Goal: Navigation & Orientation: Find specific page/section

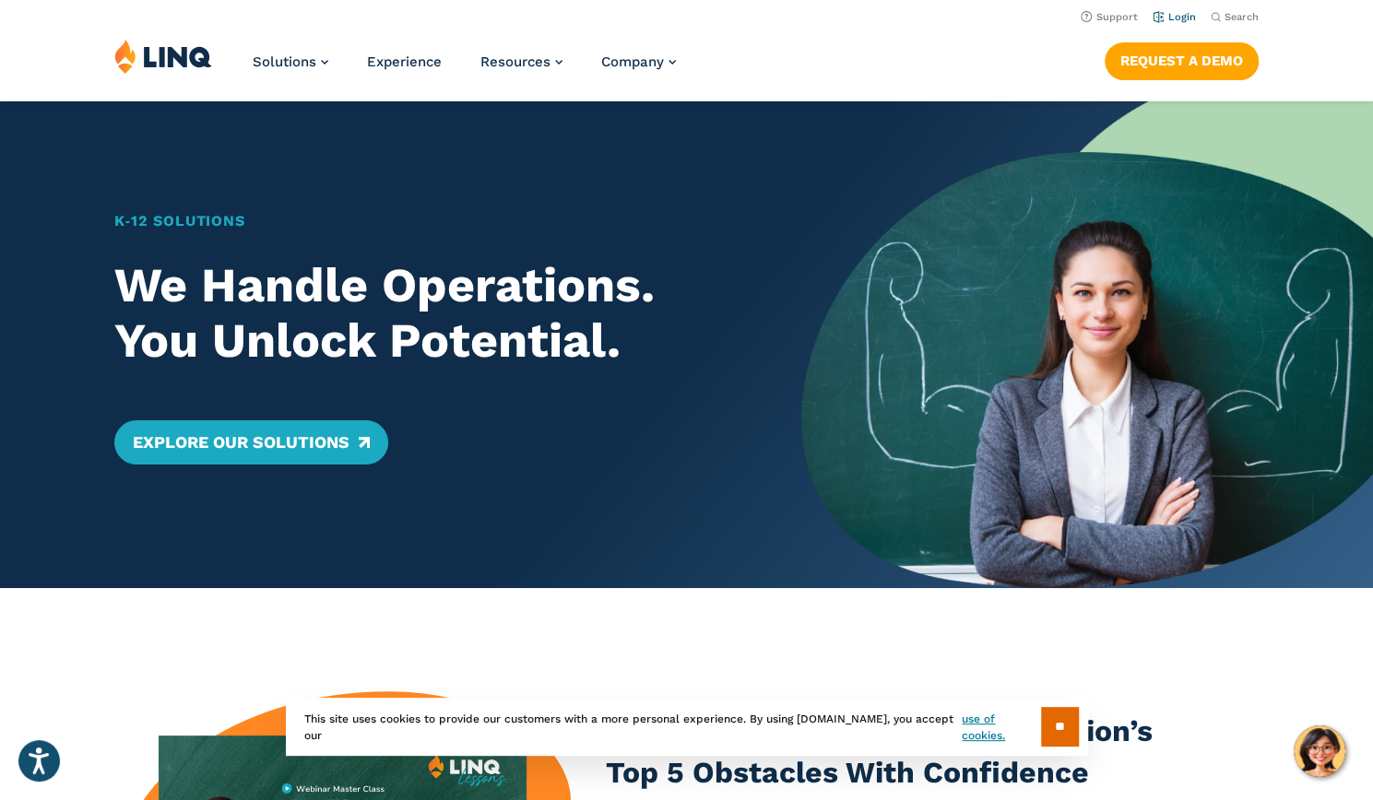
click at [1177, 19] on link "Login" at bounding box center [1174, 17] width 43 height 12
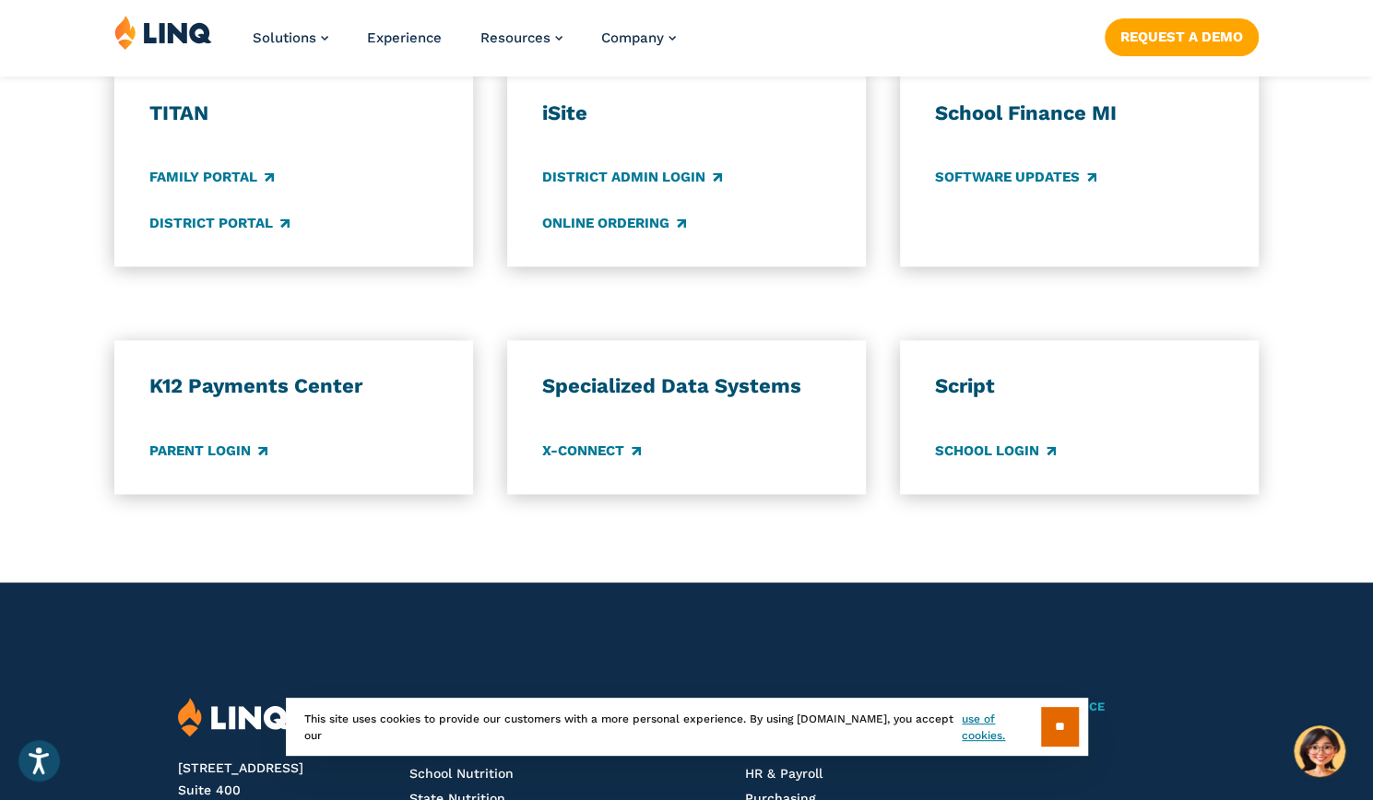
scroll to position [1420, 0]
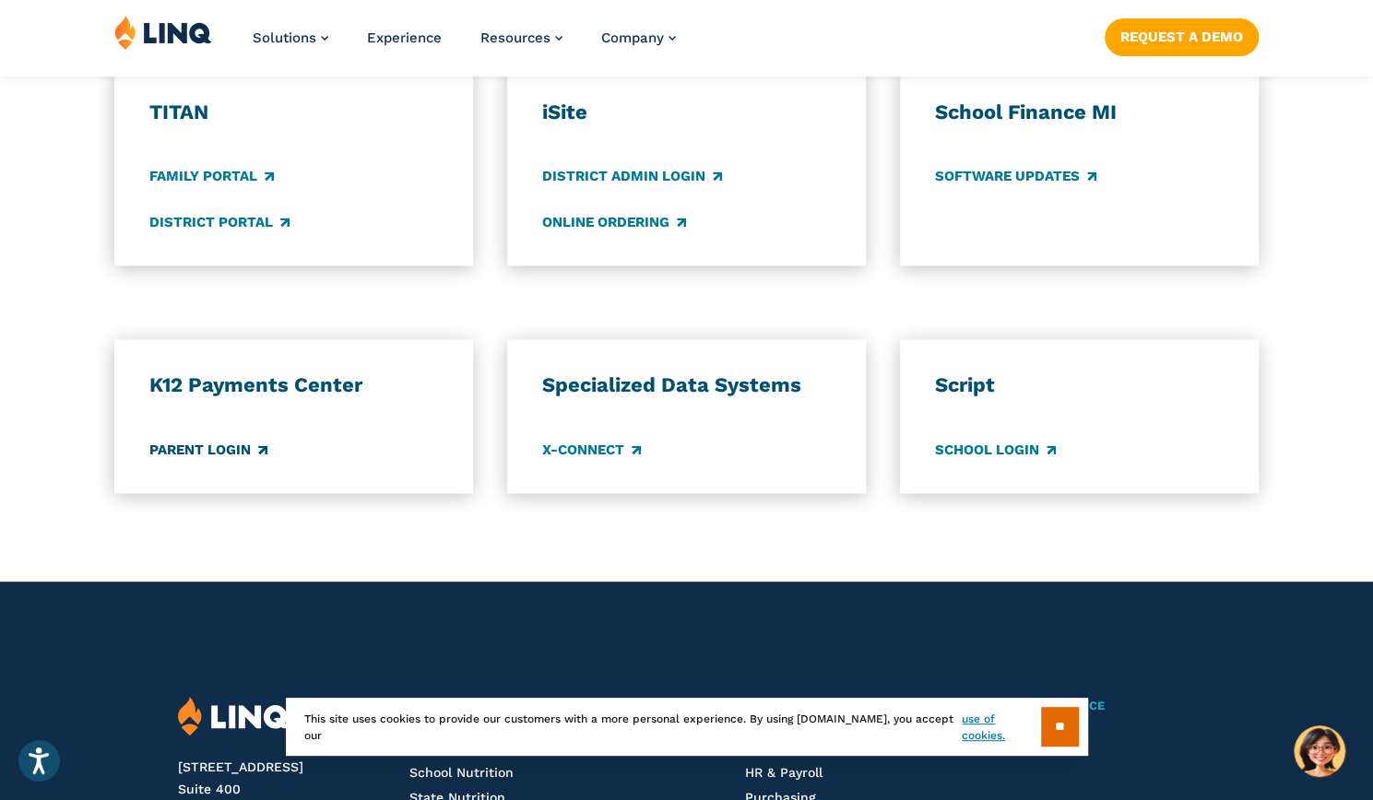
click at [225, 456] on link "Parent Login" at bounding box center [207, 450] width 118 height 20
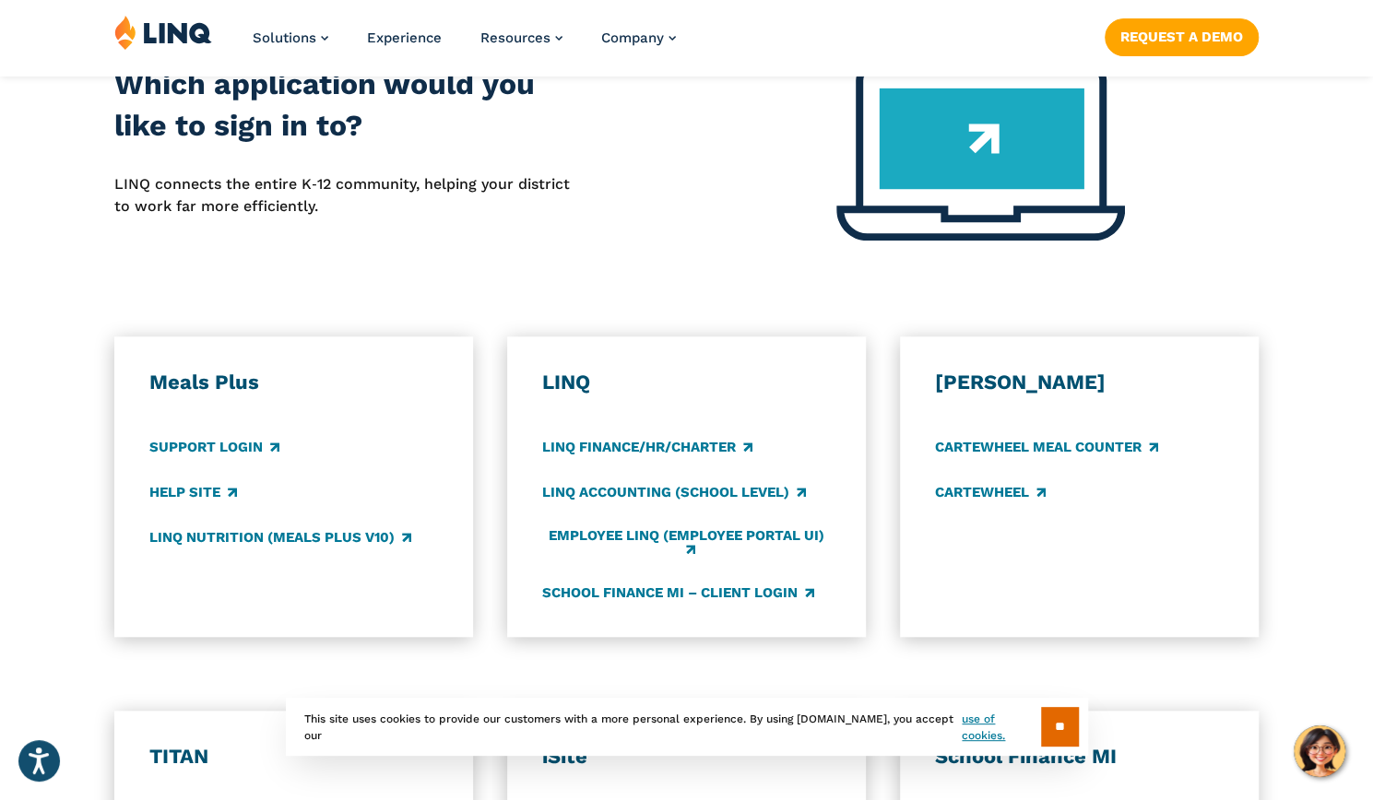
scroll to position [776, 0]
click at [184, 444] on link "Support Login" at bounding box center [213, 446] width 130 height 20
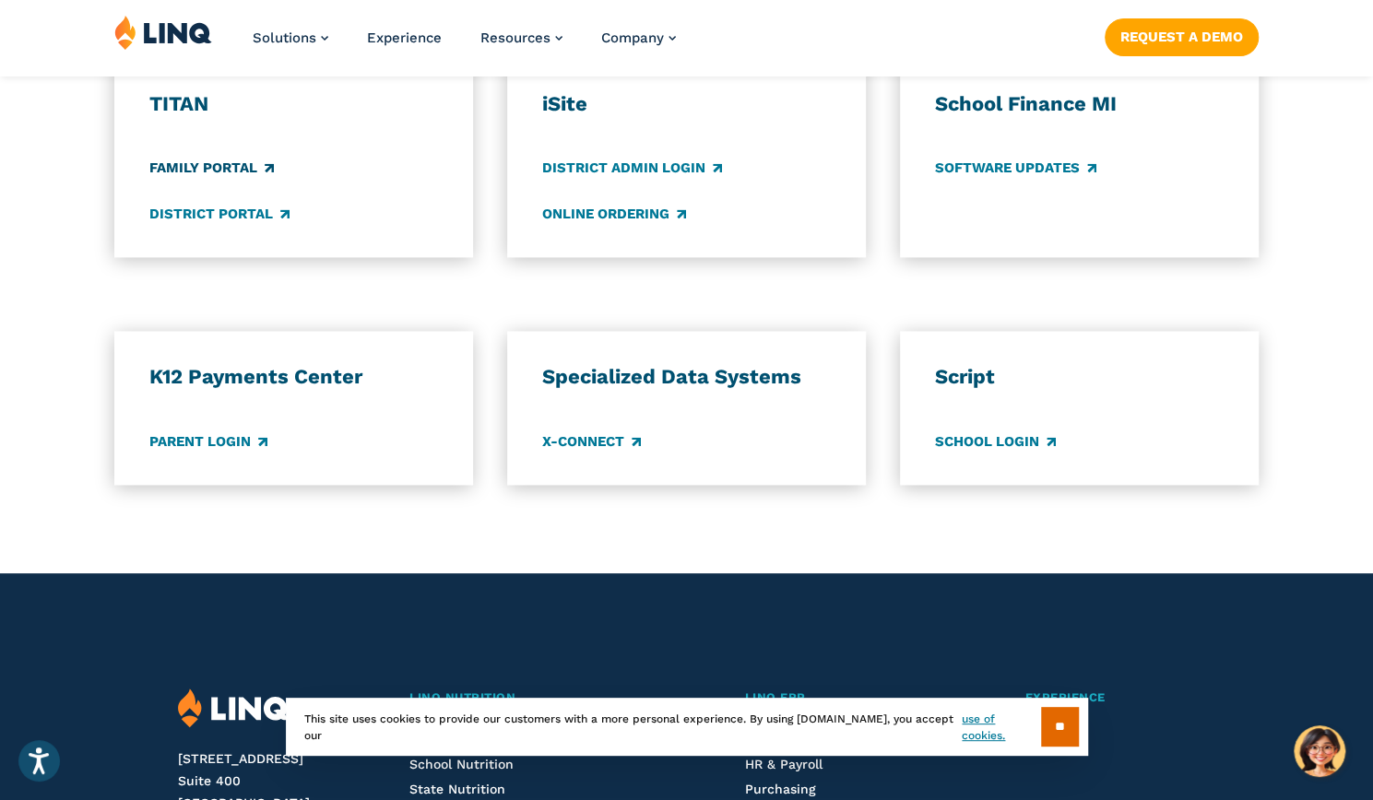
scroll to position [1428, 0]
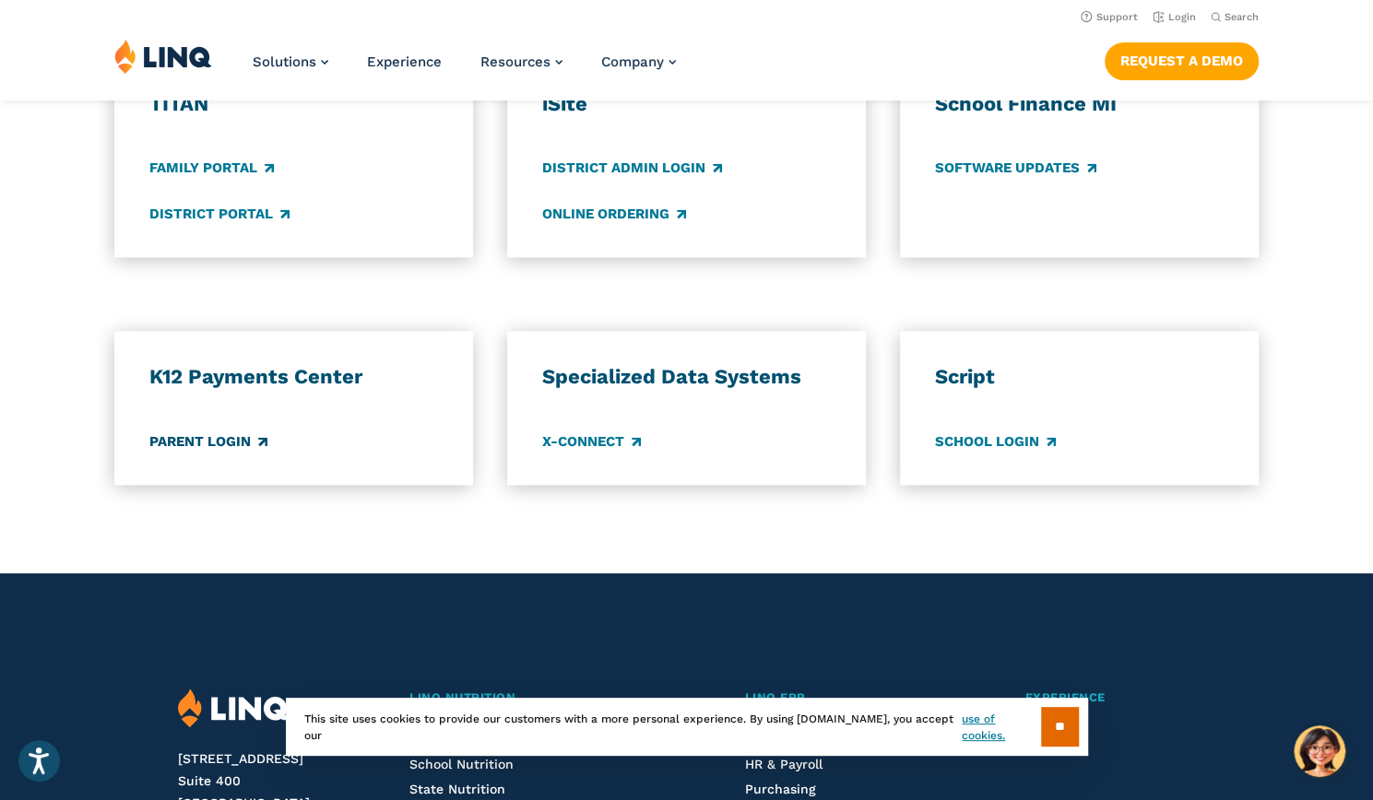
click at [190, 434] on link "Parent Login" at bounding box center [207, 442] width 118 height 20
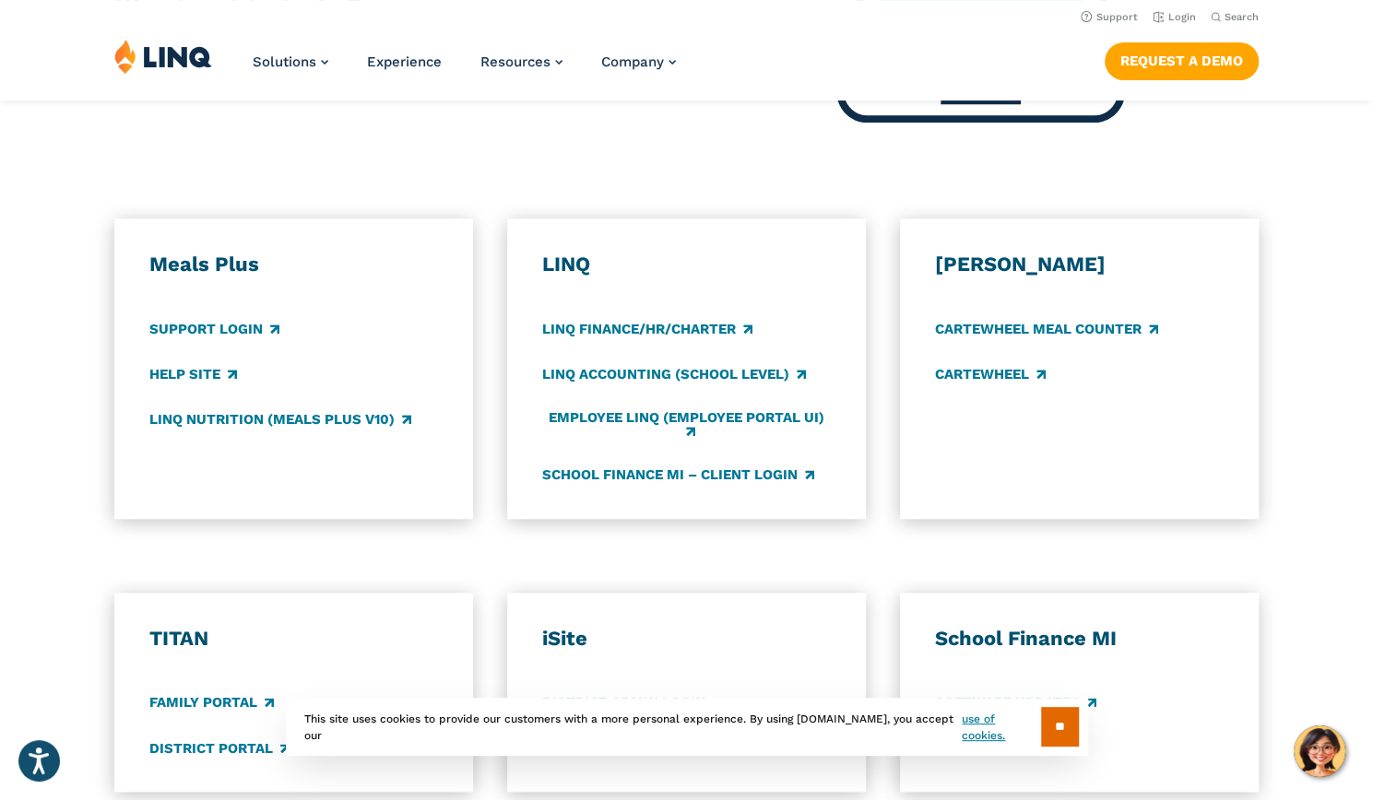
scroll to position [889, 0]
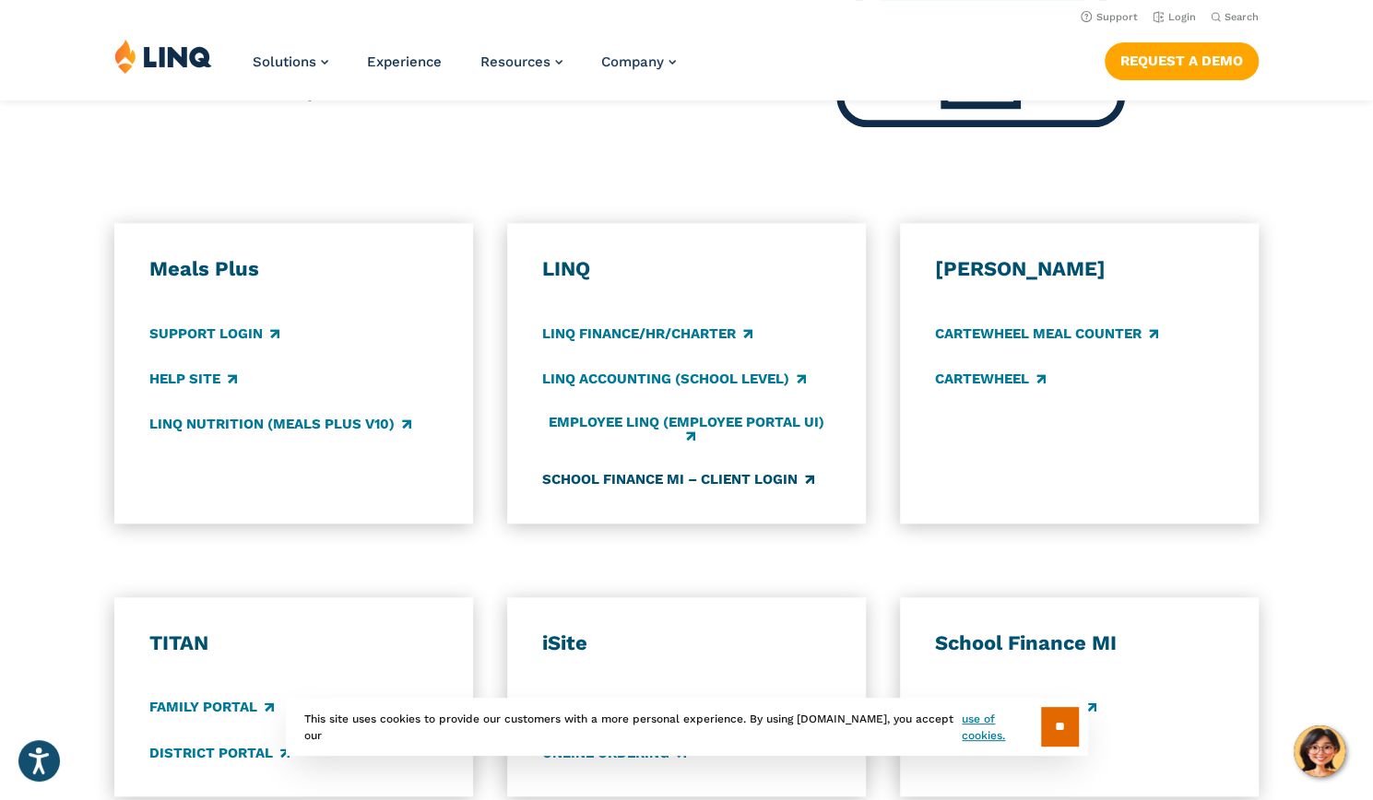
click at [622, 484] on link "School Finance MI – Client Login" at bounding box center [677, 479] width 272 height 20
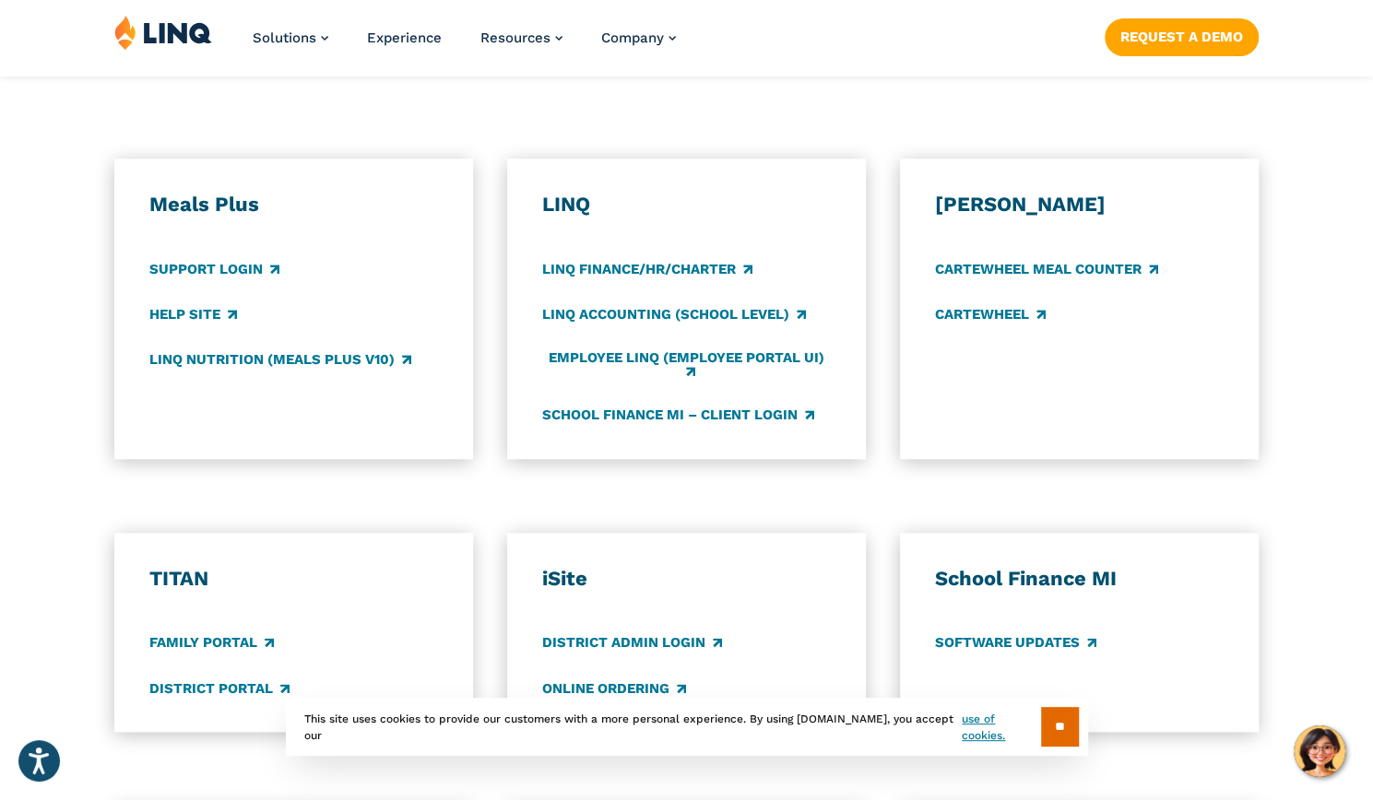
scroll to position [978, 0]
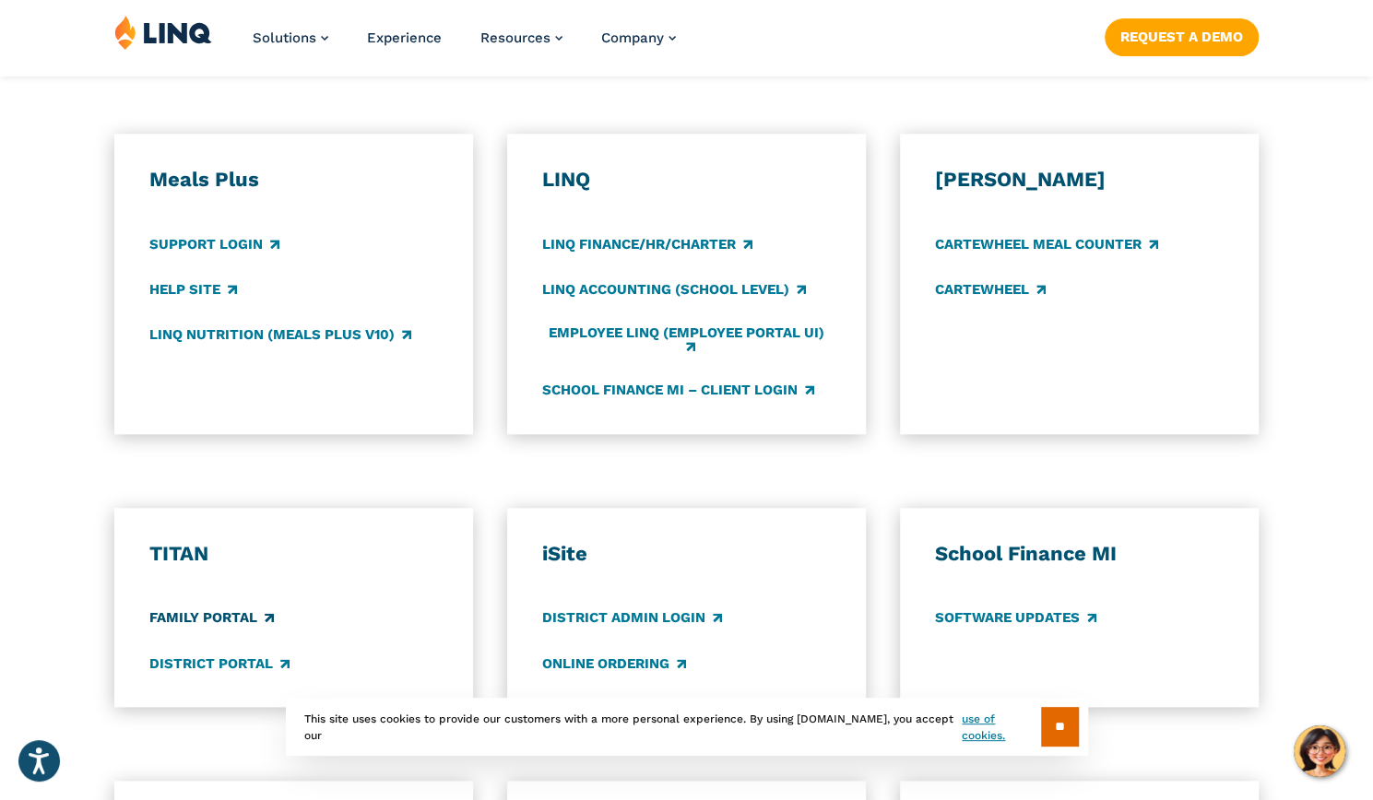
click at [218, 622] on link "Family Portal" at bounding box center [210, 619] width 124 height 20
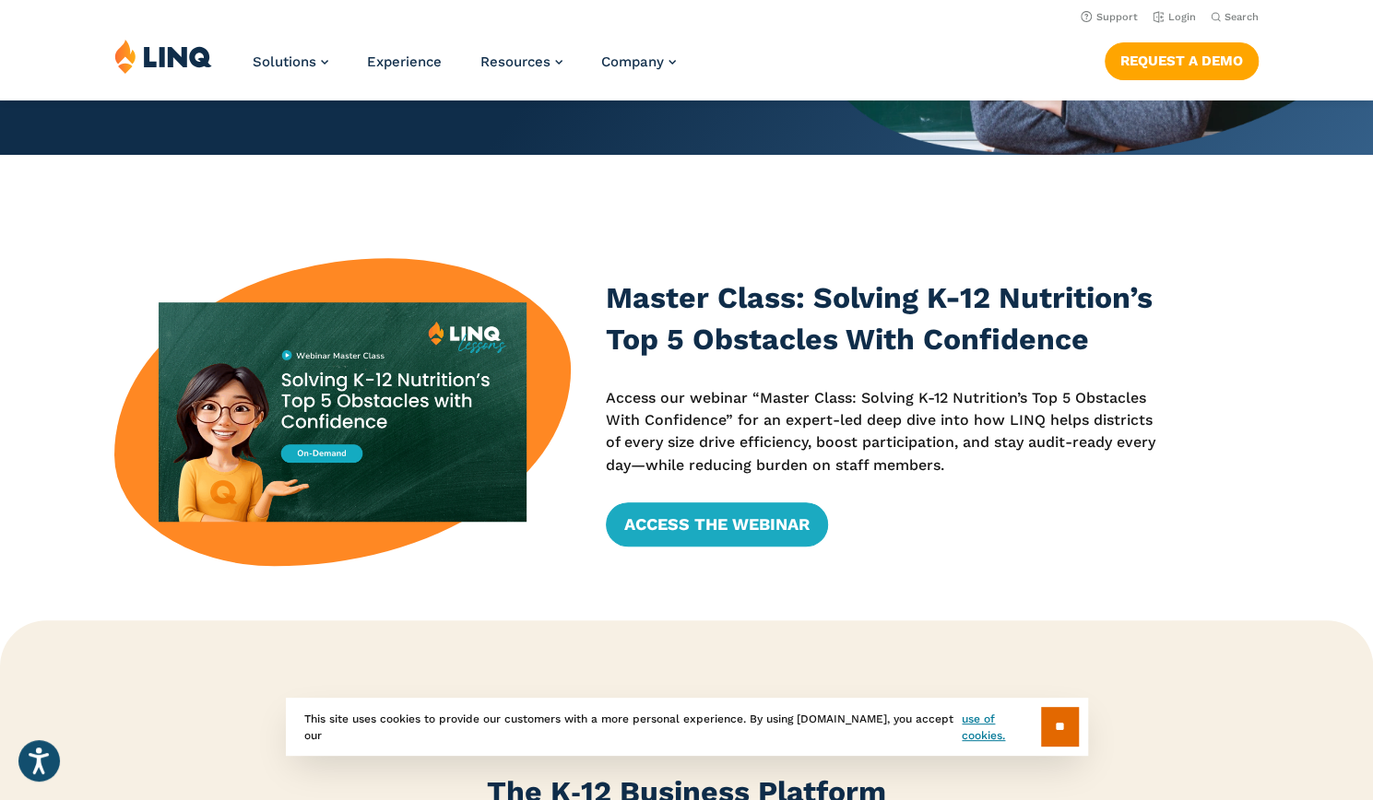
scroll to position [142, 0]
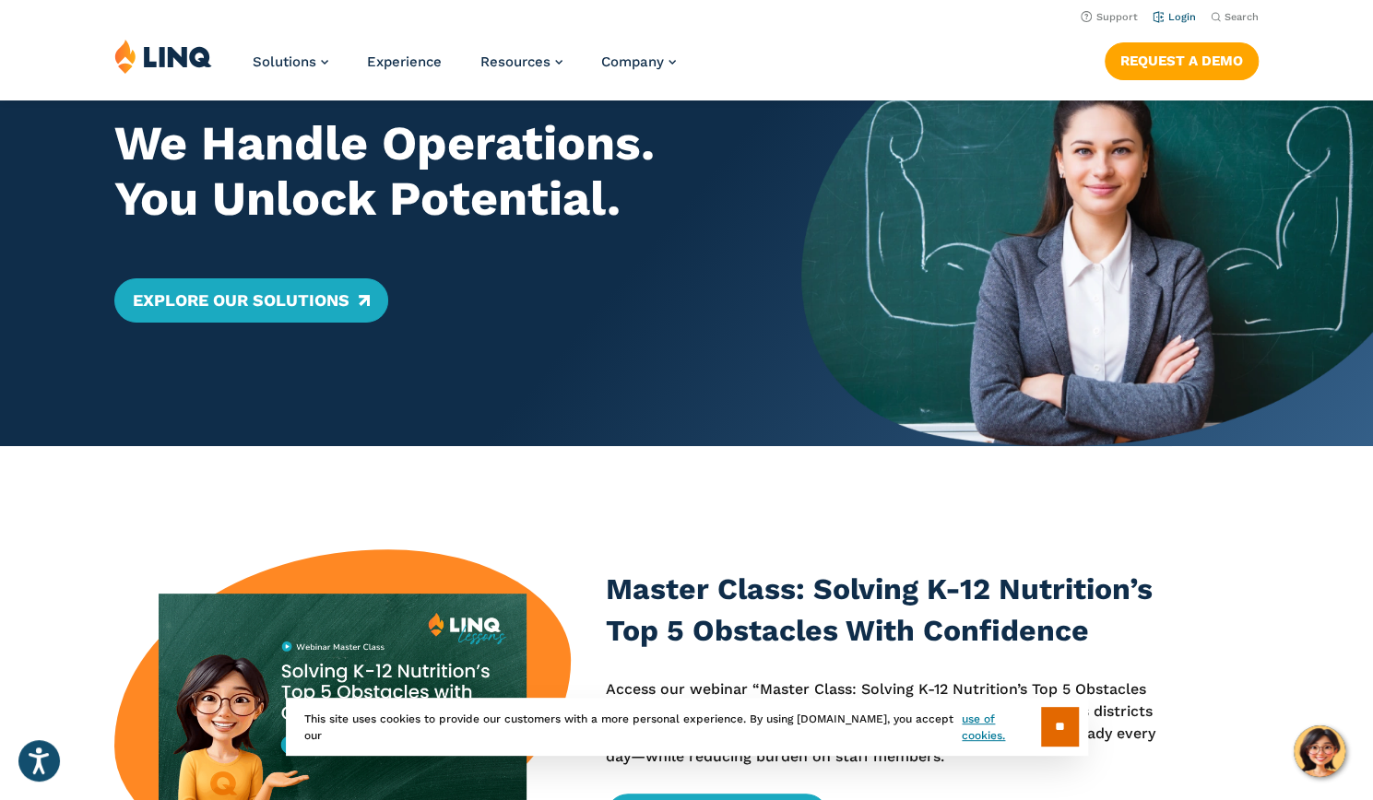
click at [1188, 18] on link "Login" at bounding box center [1174, 17] width 43 height 12
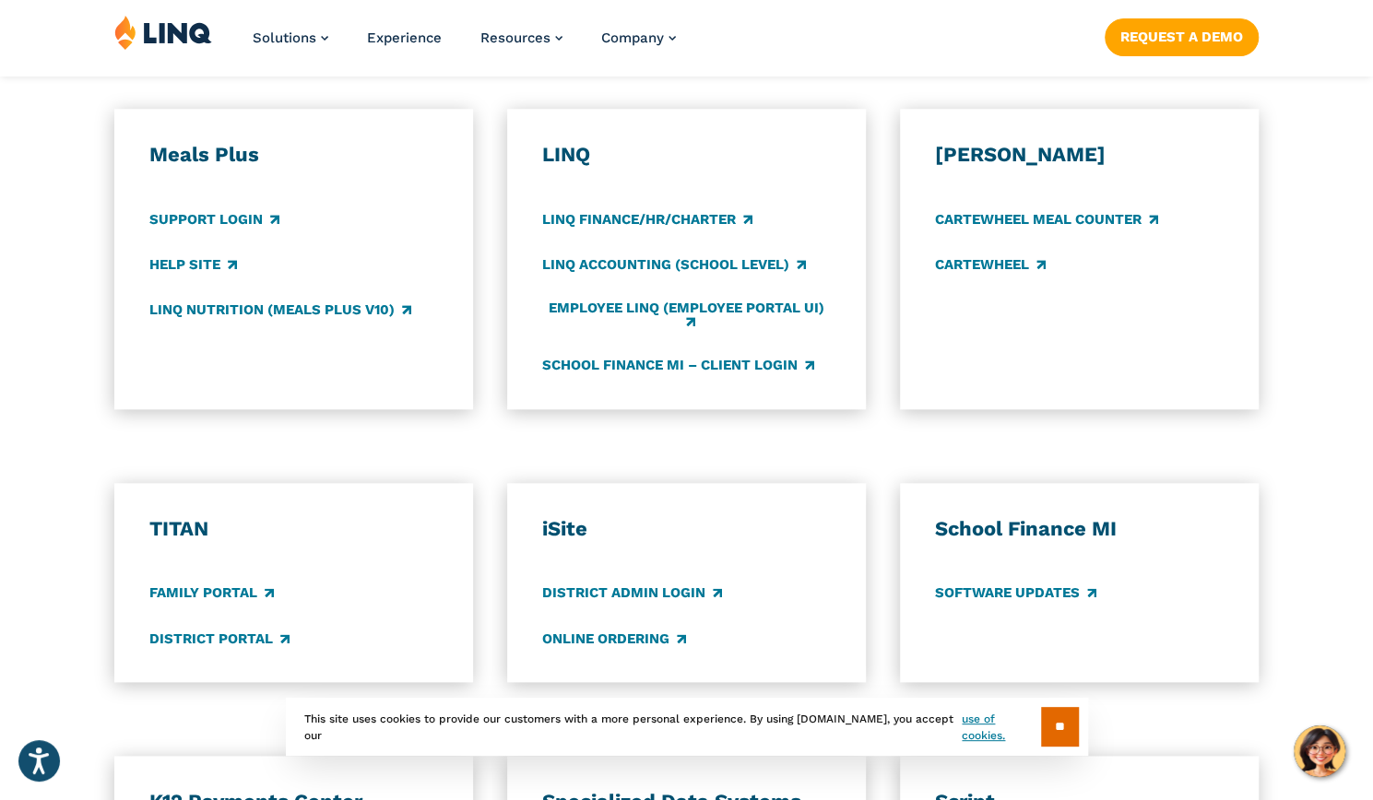
scroll to position [1254, 0]
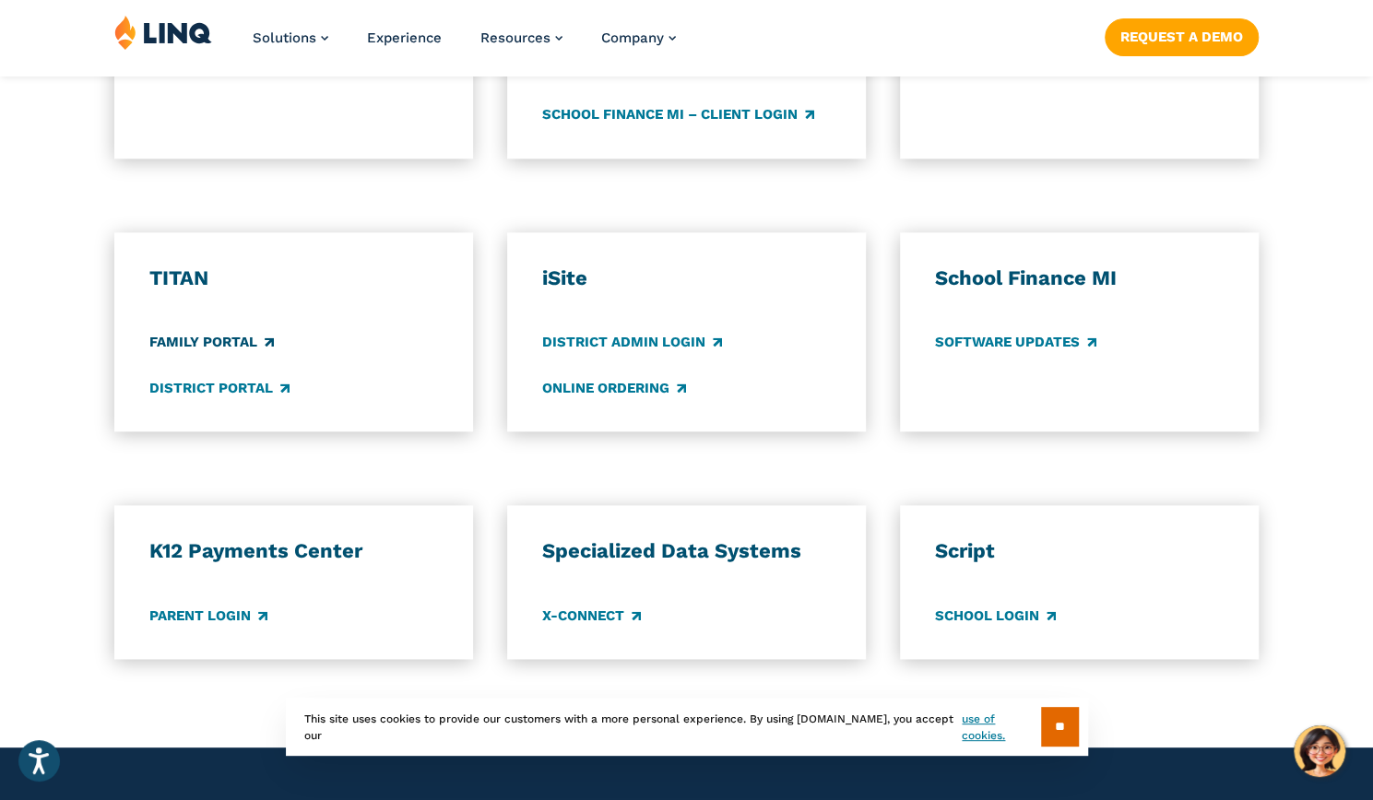
click at [188, 347] on link "Family Portal" at bounding box center [210, 343] width 124 height 20
